Goal: Entertainment & Leisure: Consume media (video, audio)

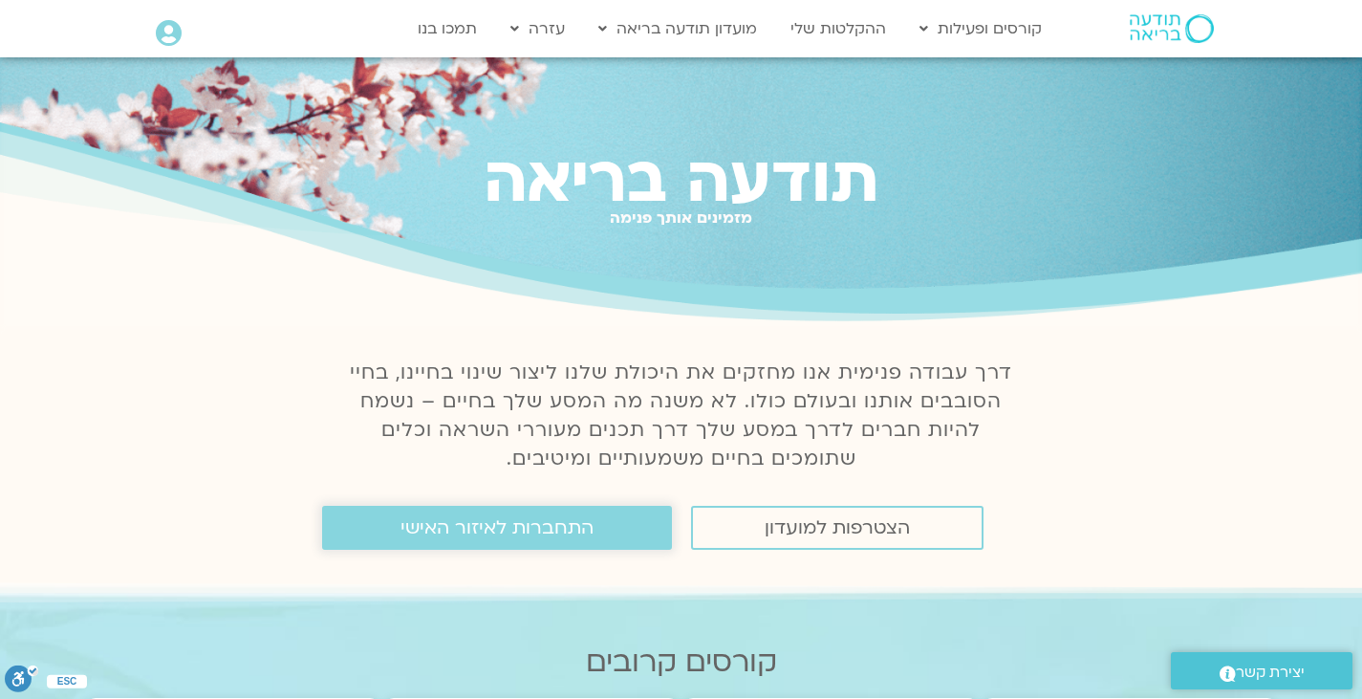
click at [460, 527] on span "התחברות לאיזור האישי" at bounding box center [497, 527] width 193 height 21
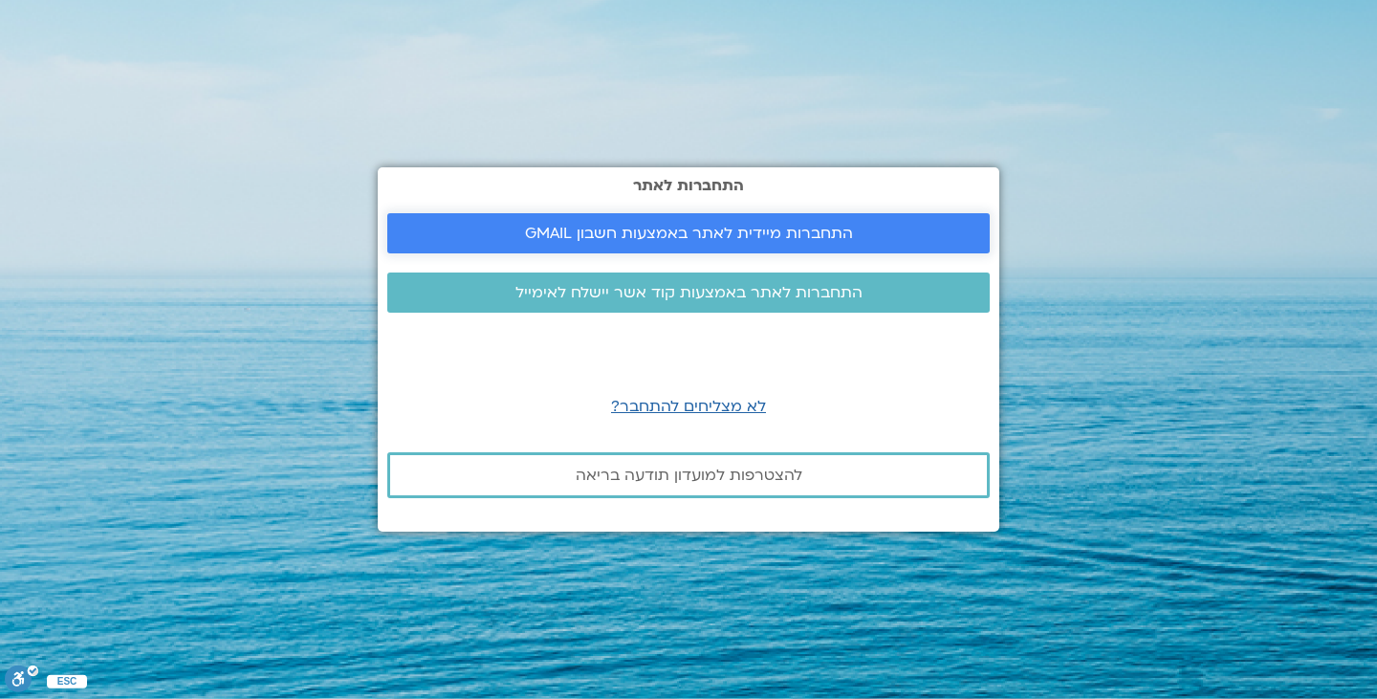
click at [628, 230] on span "התחברות מיידית לאתר באמצעות חשבון GMAIL" at bounding box center [689, 233] width 328 height 17
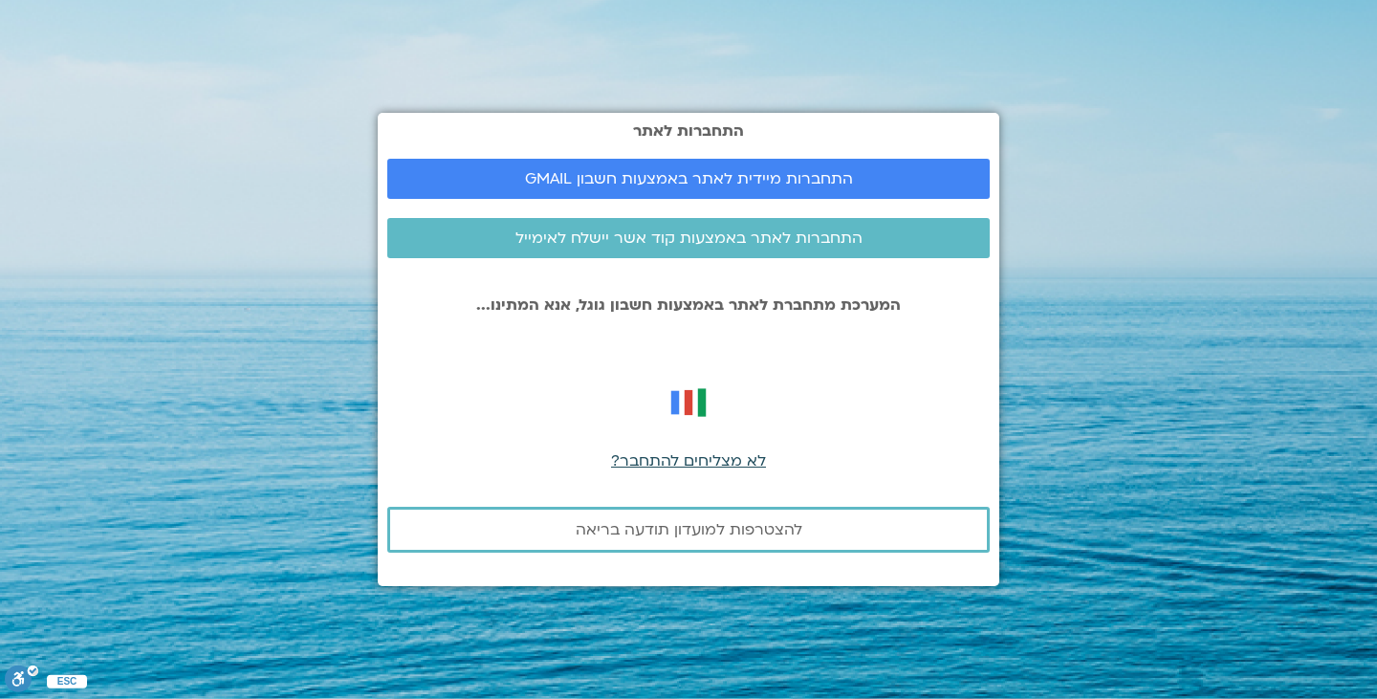
click at [684, 456] on span "לא מצליחים להתחבר?" at bounding box center [688, 460] width 155 height 21
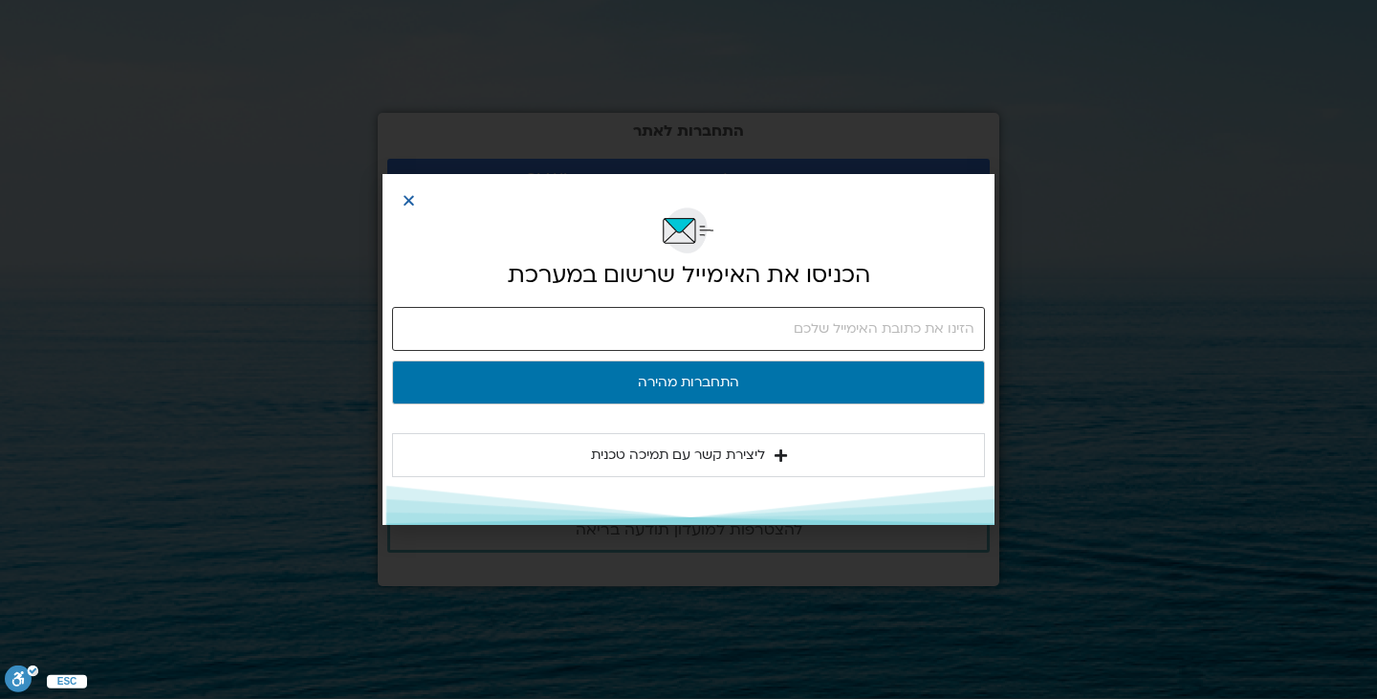
click at [838, 330] on input "email" at bounding box center [688, 329] width 593 height 44
type input "shonib64@gmail.com"
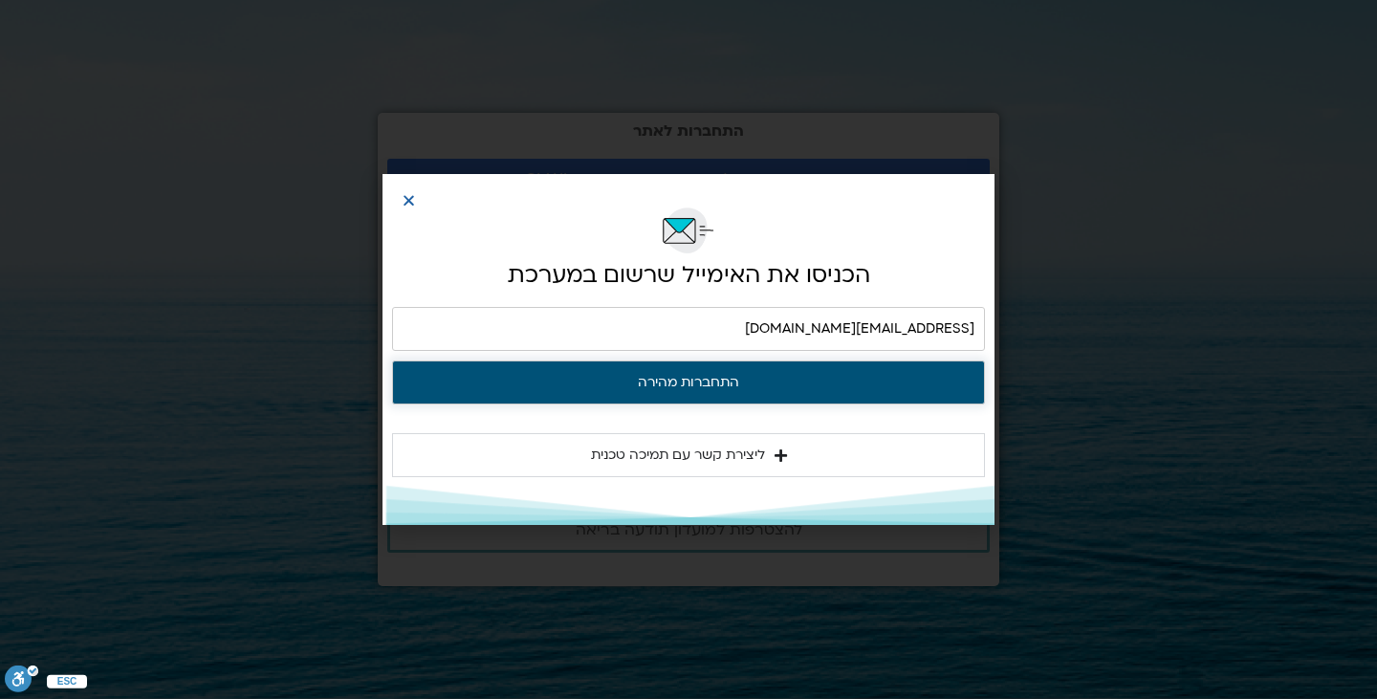
click at [739, 386] on button "התחברות מהירה" at bounding box center [688, 382] width 593 height 44
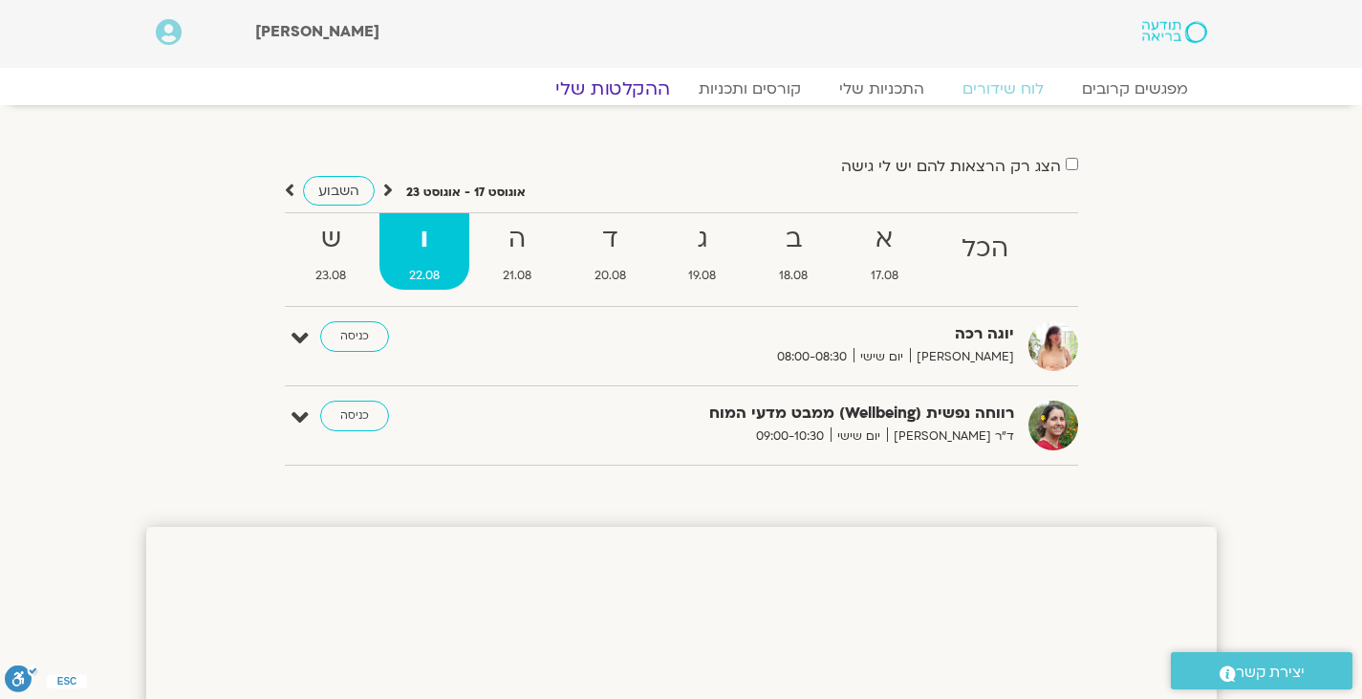
click at [640, 88] on link "ההקלטות שלי" at bounding box center [612, 88] width 161 height 23
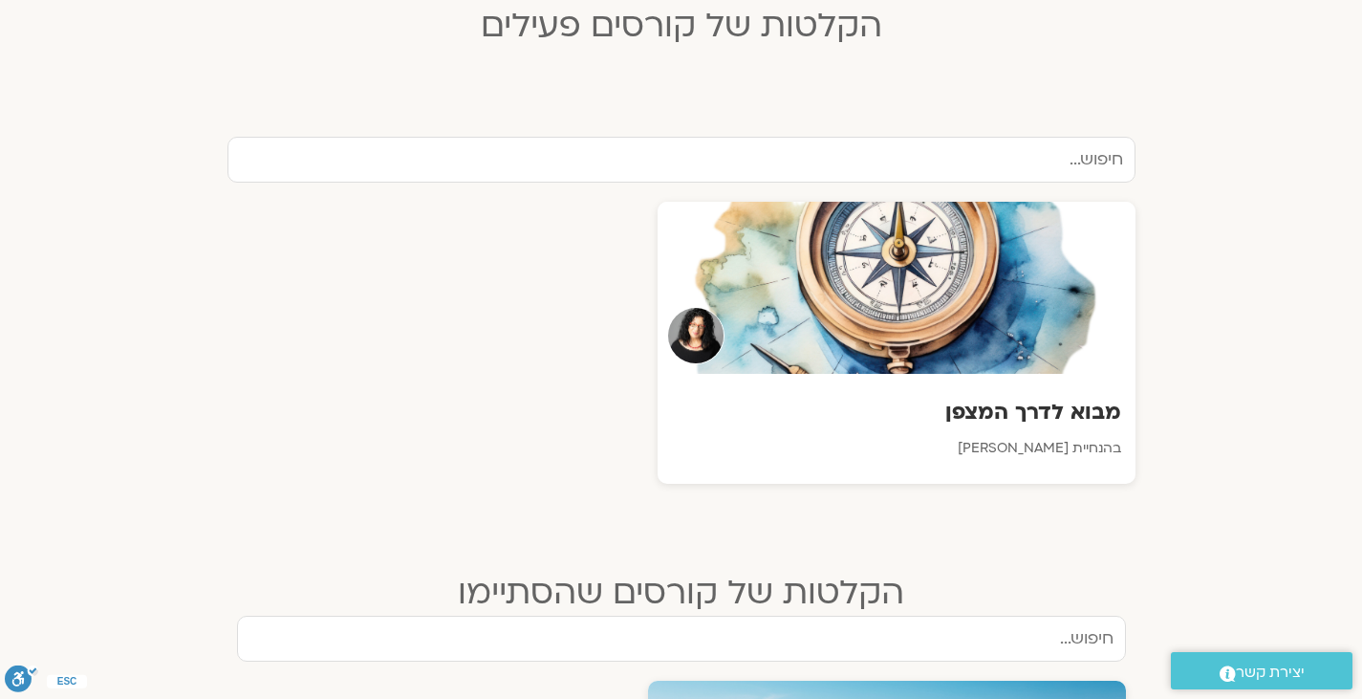
scroll to position [574, 0]
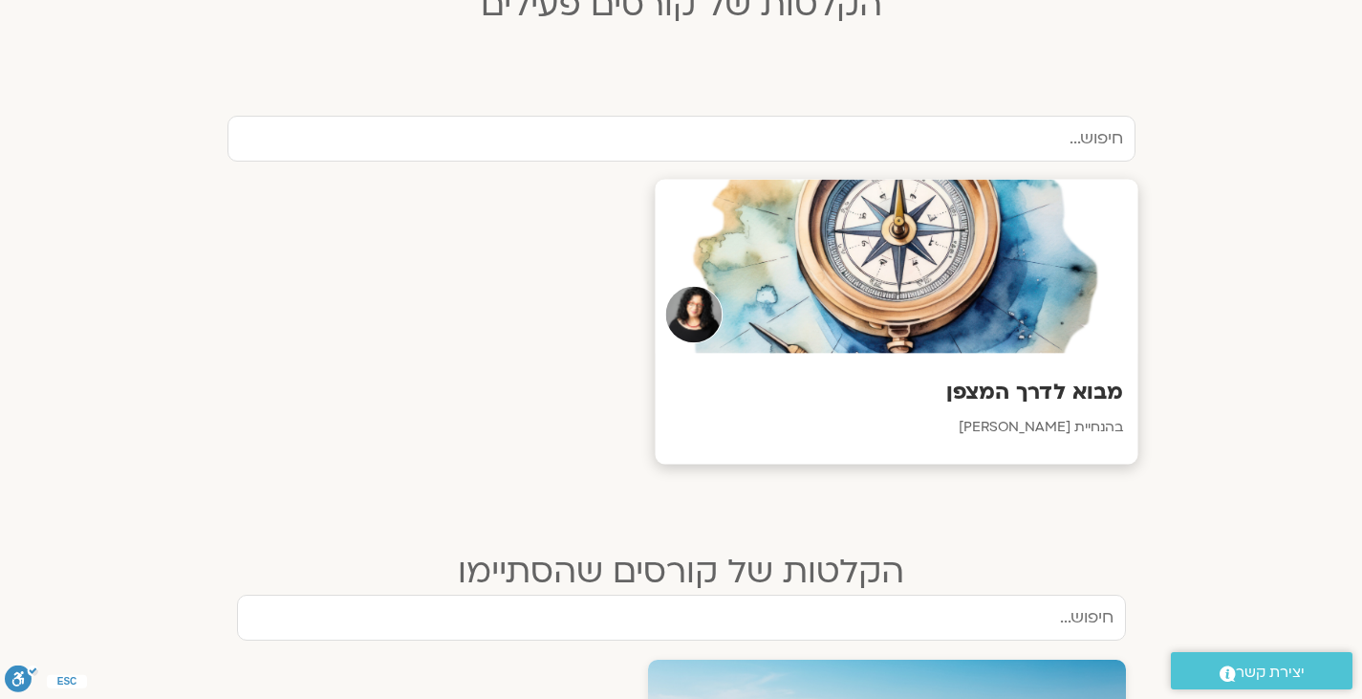
click at [1005, 386] on h3 "מבוא לדרך המצפן" at bounding box center [896, 393] width 454 height 30
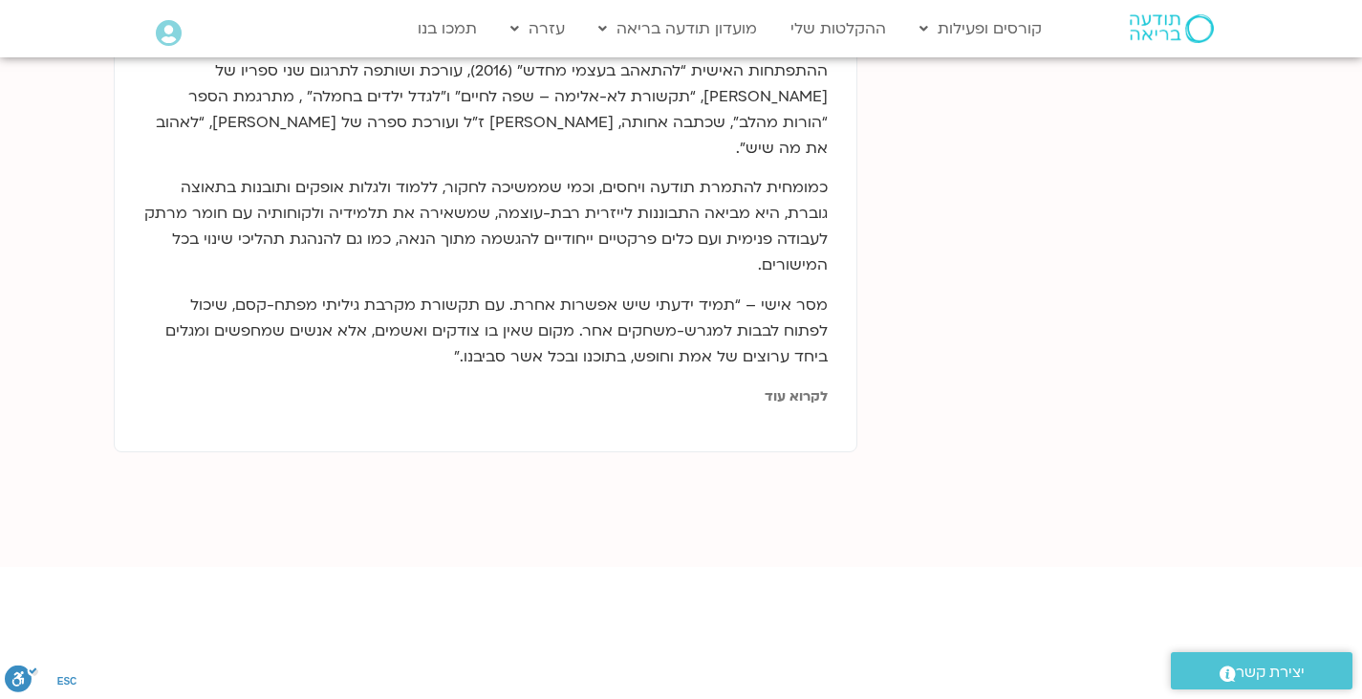
scroll to position [1147, 0]
click at [781, 386] on link "לקרוא עוד" at bounding box center [796, 395] width 63 height 18
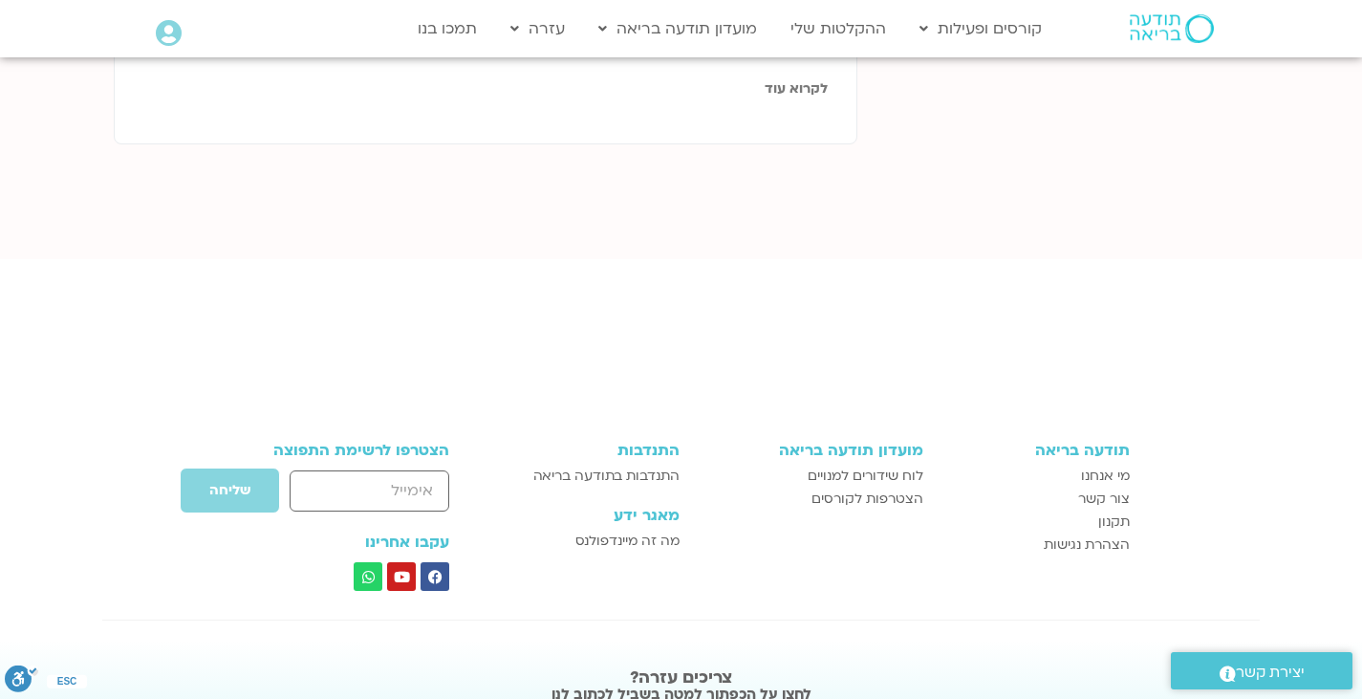
scroll to position [1530, 0]
